Goal: Ask a question

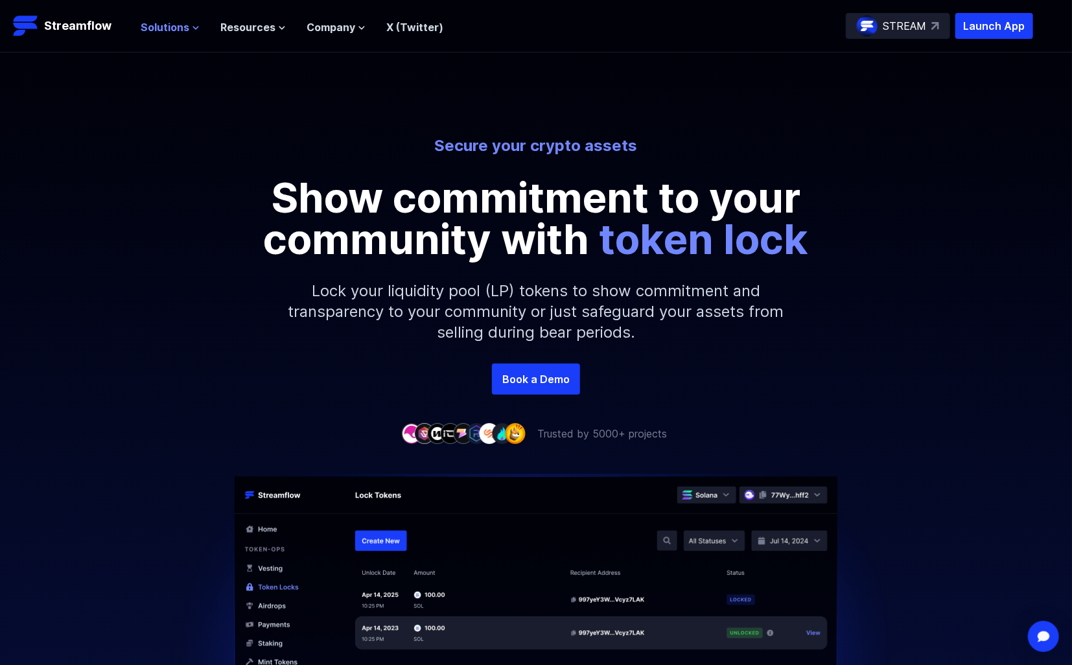
click at [181, 30] on span "Solutions" at bounding box center [165, 27] width 49 height 16
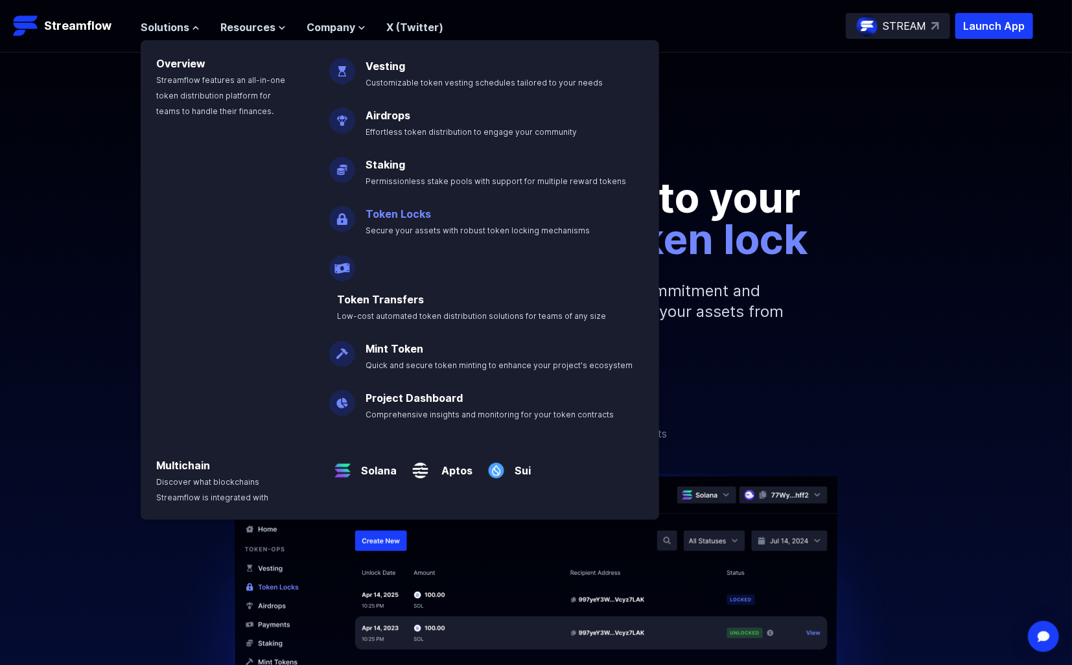
click at [450, 222] on p "Token Locks Secure your assets with robust token locking mechanisms" at bounding box center [487, 216] width 258 height 41
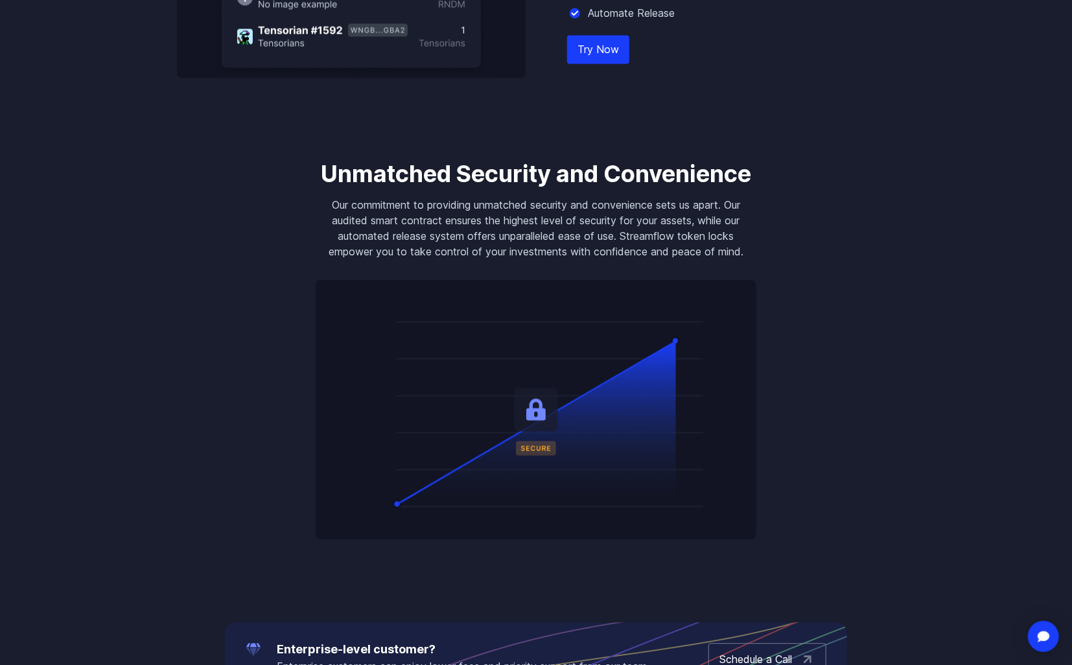
scroll to position [1555, 0]
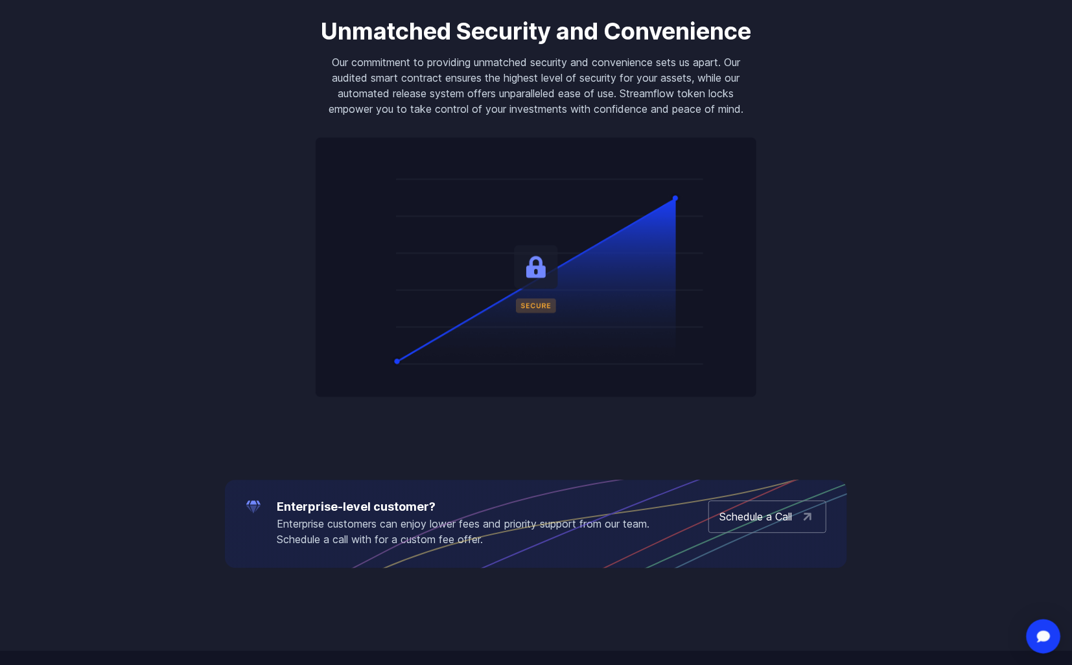
click at [1050, 634] on img "Open Intercom Messenger" at bounding box center [1043, 636] width 17 height 14
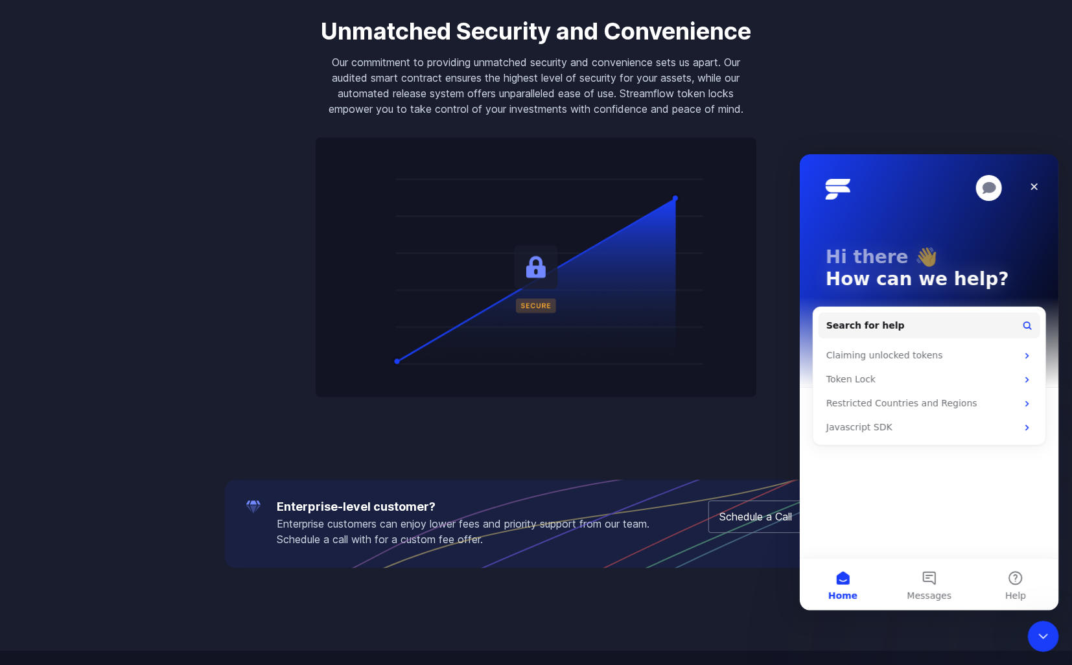
scroll to position [0, 0]
click at [927, 573] on button "Messages" at bounding box center [928, 584] width 86 height 52
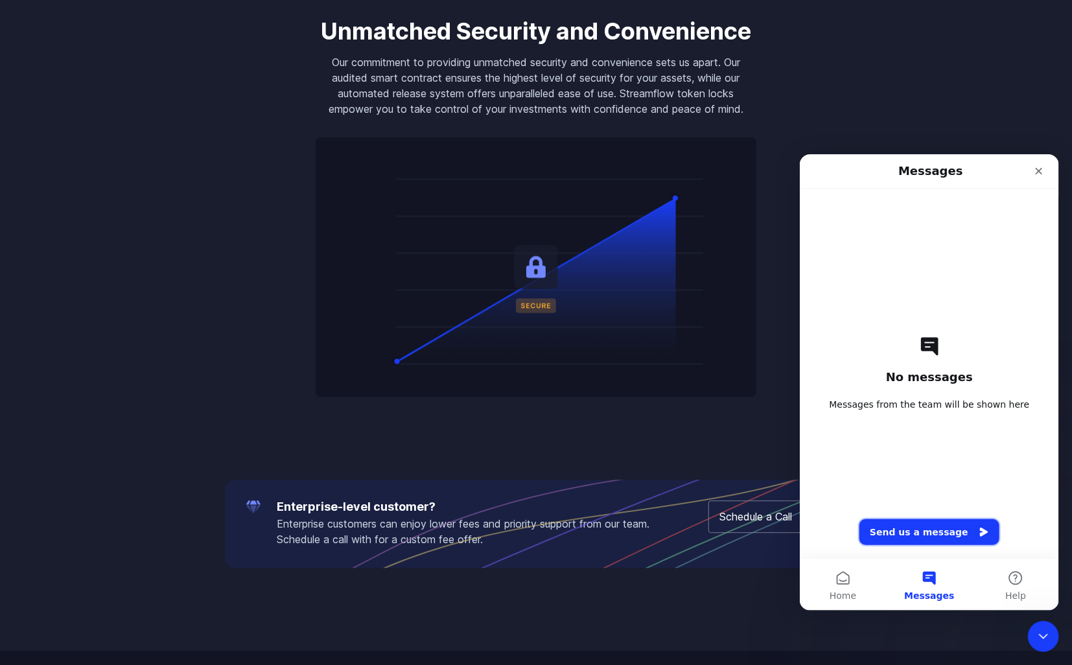
click at [939, 527] on button "Send us a message" at bounding box center [929, 531] width 140 height 26
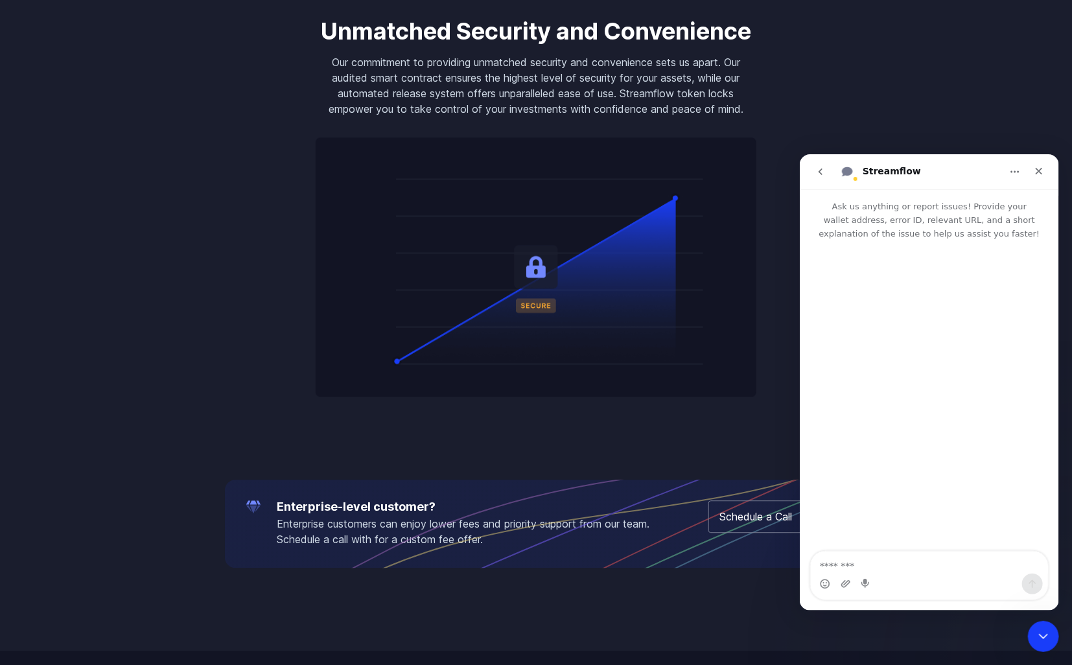
click at [916, 566] on textarea "Message…" at bounding box center [928, 562] width 237 height 22
type textarea "**********"
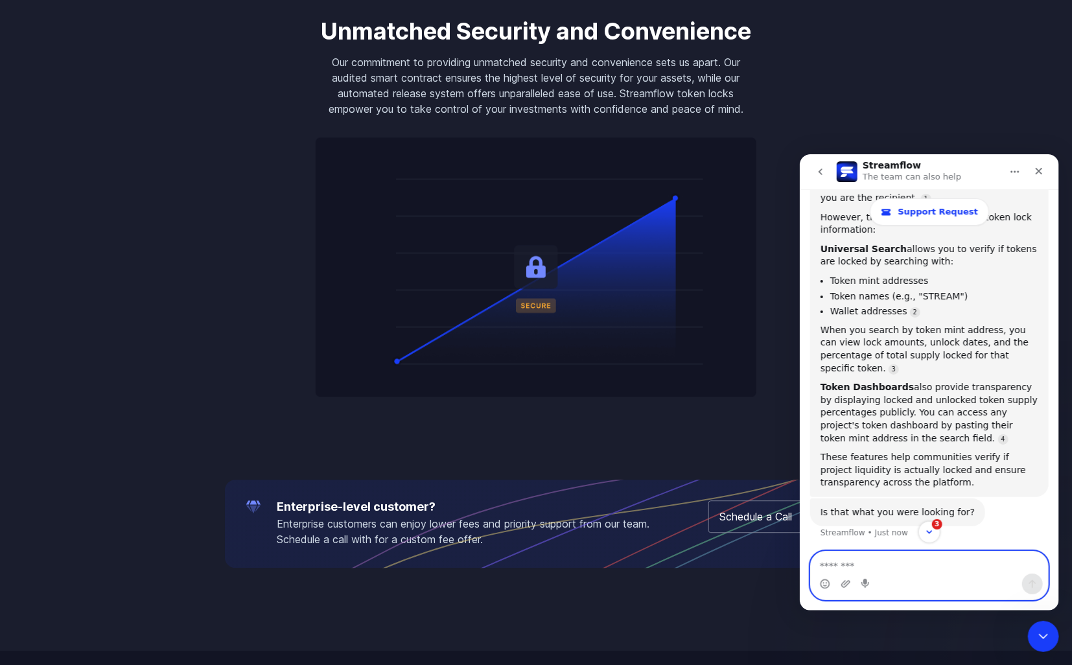
scroll to position [265, 0]
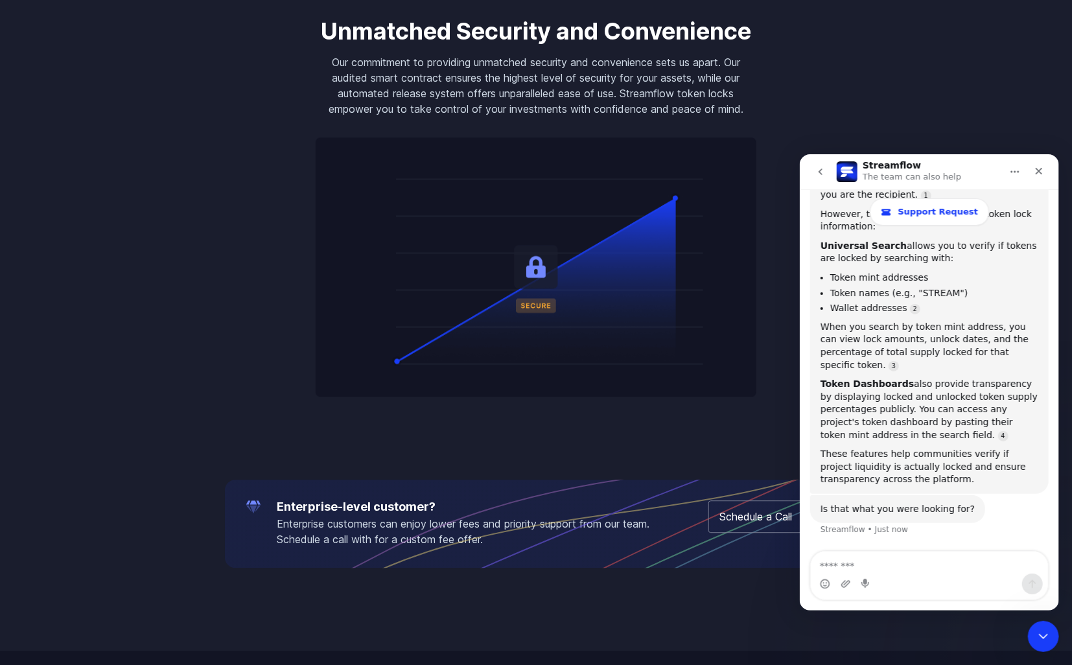
click at [960, 93] on body "Streamflow Launch App STREAM Solutions Overview Streamflow features an all-in-o…" at bounding box center [536, 243] width 1072 height 3597
click at [1043, 176] on div "Close" at bounding box center [1037, 170] width 23 height 23
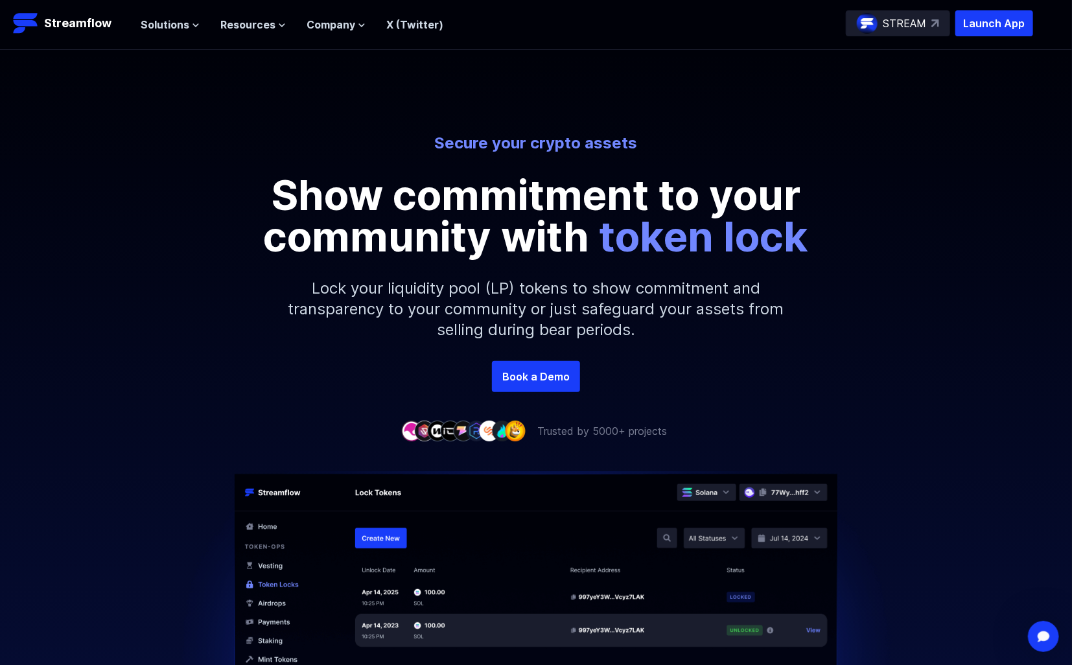
scroll to position [0, 0]
